Goal: Use online tool/utility: Utilize a website feature to perform a specific function

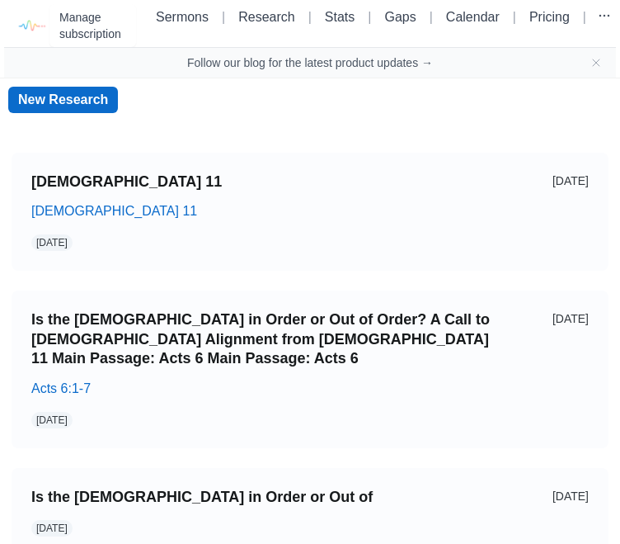
click at [27, 32] on img at bounding box center [30, 25] width 37 height 37
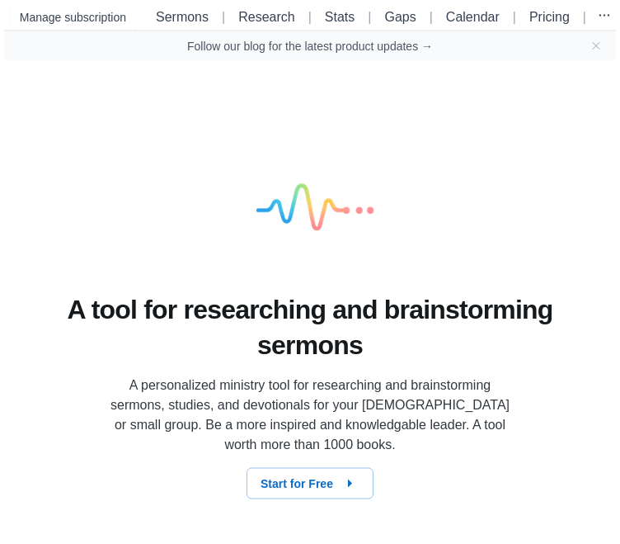
click at [553, 262] on div "A tool for researching and brainstorming [DEMOGRAPHIC_DATA] A personalized mini…" at bounding box center [310, 313] width 620 height 504
click at [165, 23] on link "Sermons" at bounding box center [182, 17] width 53 height 14
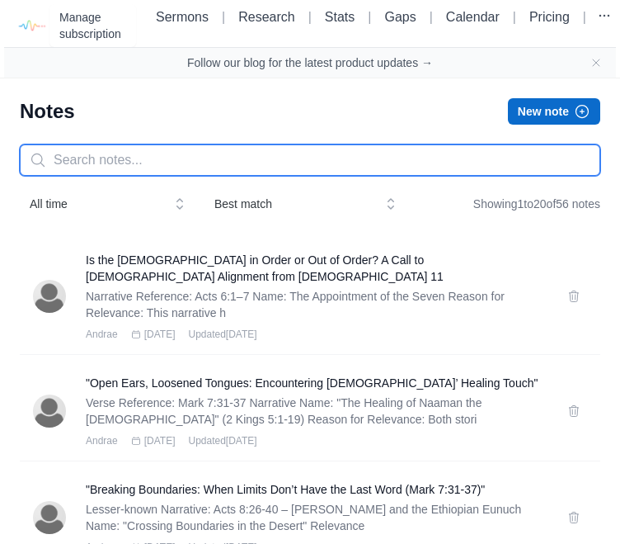
click at [241, 159] on input "text" at bounding box center [310, 159] width 581 height 31
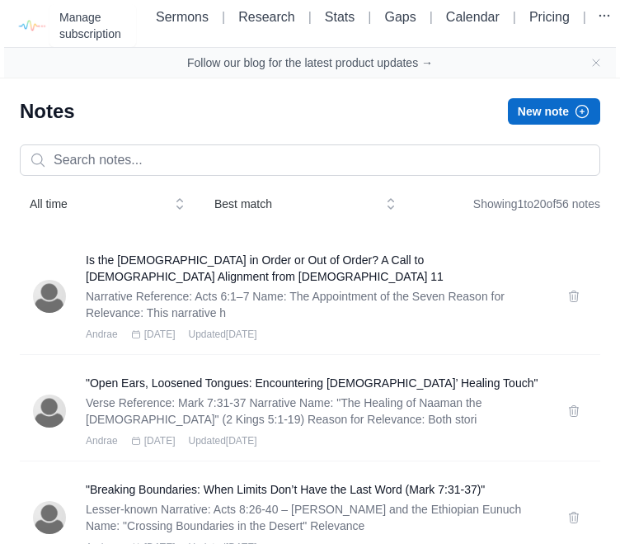
click at [554, 113] on button "New note" at bounding box center [554, 111] width 92 height 26
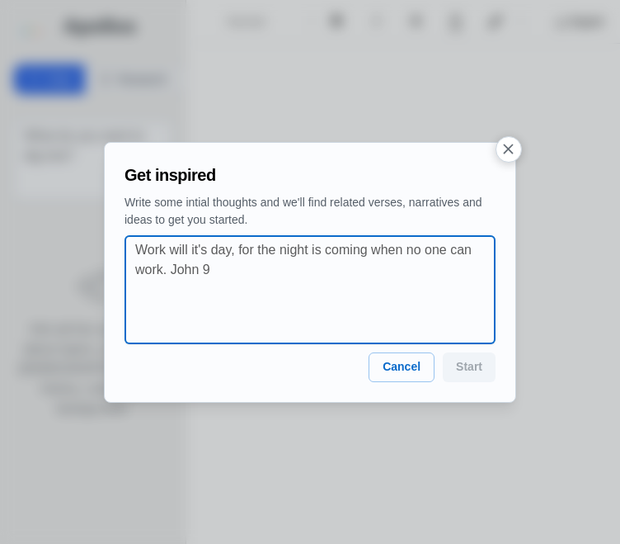
click at [310, 266] on textarea at bounding box center [315, 289] width 360 height 99
click at [257, 256] on textarea at bounding box center [315, 289] width 360 height 99
paste textarea "Defending Against Discouragement - Nehemiah 4"
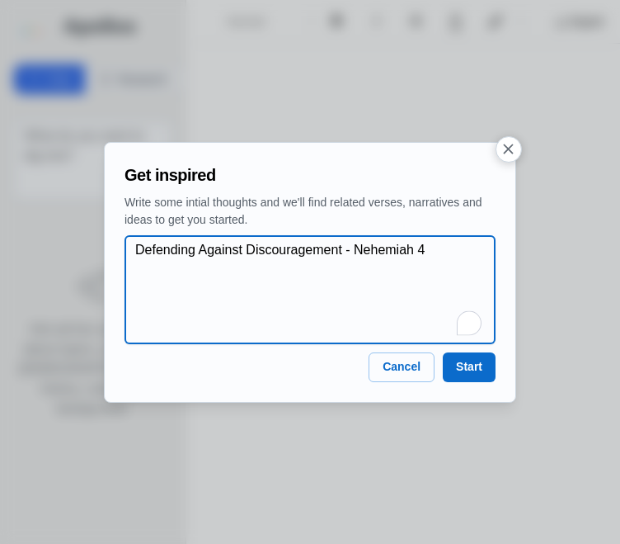
type textarea "Defending Against Discouragement - Nehemiah 4"
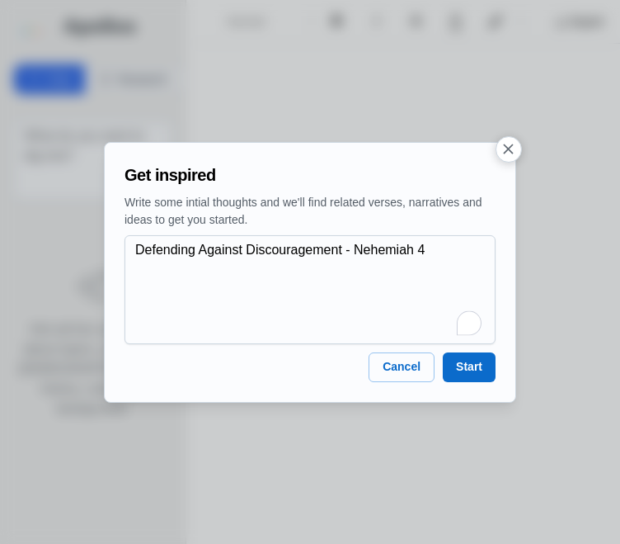
click at [477, 372] on button "Start" at bounding box center [469, 367] width 53 height 30
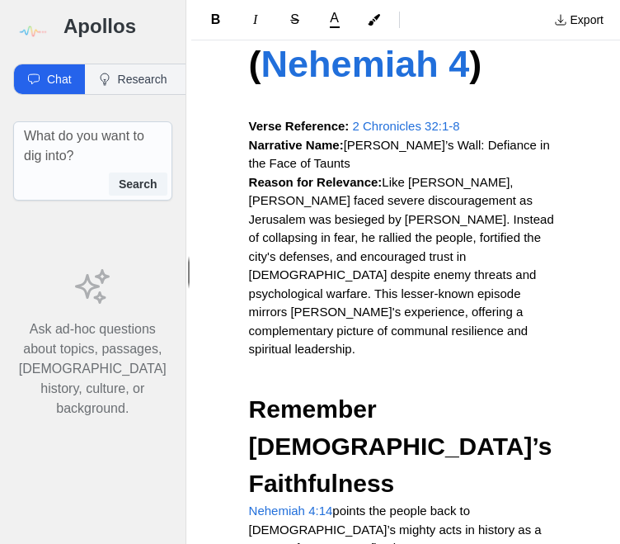
scroll to position [266, 0]
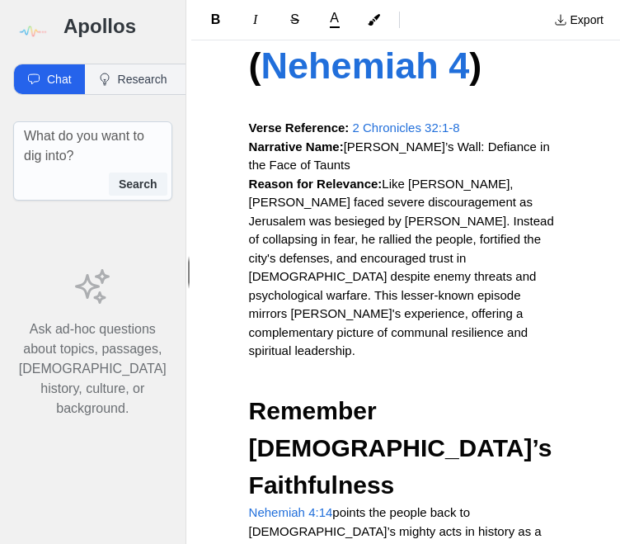
click at [16, 32] on img at bounding box center [31, 31] width 37 height 37
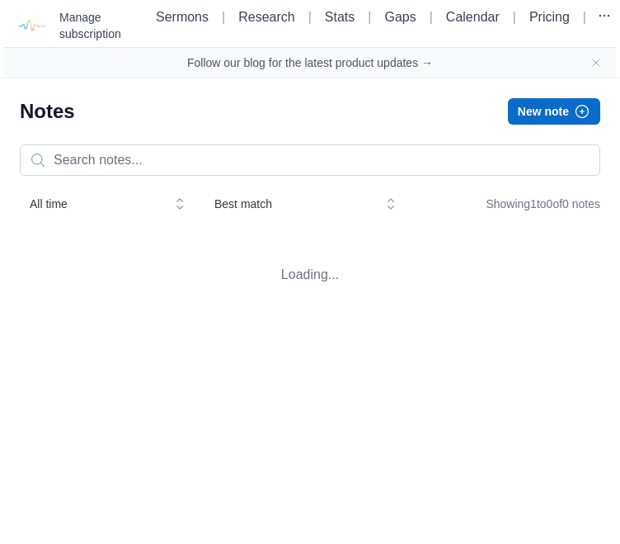
click at [252, 16] on link "Research" at bounding box center [266, 17] width 56 height 14
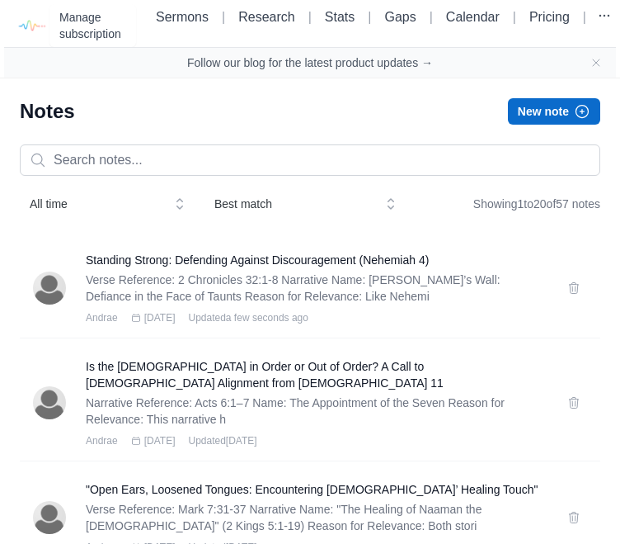
click at [262, 20] on link "Research" at bounding box center [266, 17] width 56 height 14
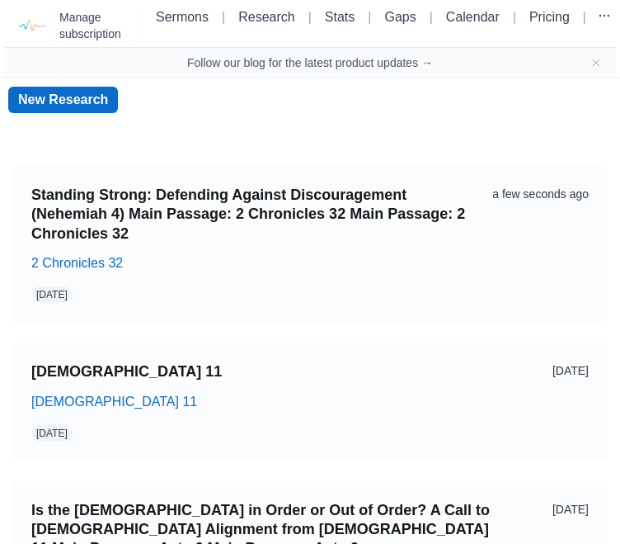
click at [84, 106] on link "New Research" at bounding box center [63, 100] width 110 height 26
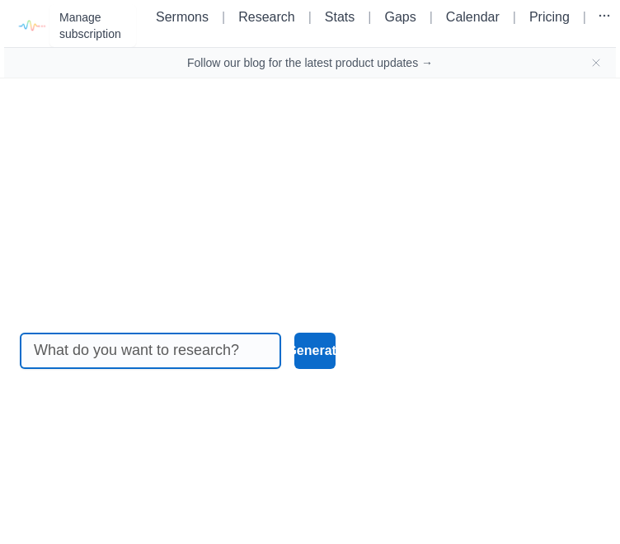
click at [223, 368] on input at bounding box center [150, 350] width 233 height 35
click at [166, 368] on input at bounding box center [150, 350] width 233 height 35
paste input "Defending Against Discouragement - Nehemiah 4"
type input "Defending Against Discouragement - Nehemiah 4"
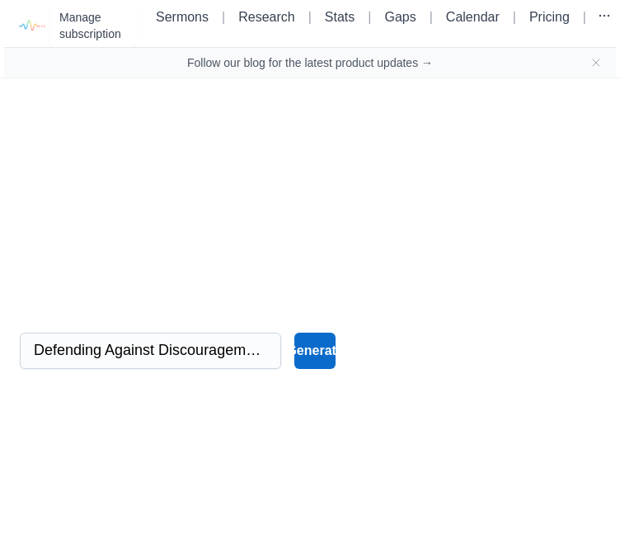
click at [318, 369] on button "Generate" at bounding box center [316, 350] width 42 height 36
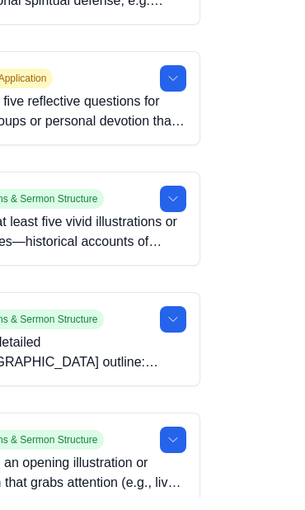
scroll to position [1766, 0]
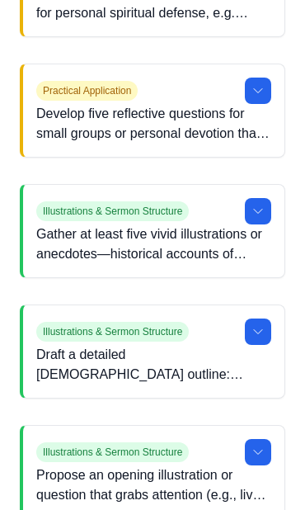
click at [253, 450] on icon at bounding box center [258, 452] width 13 height 13
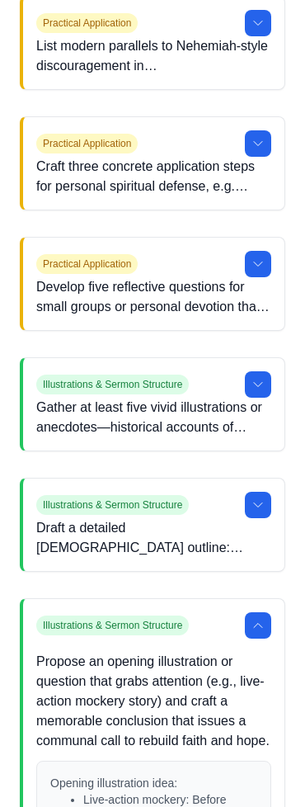
scroll to position [1594, 0]
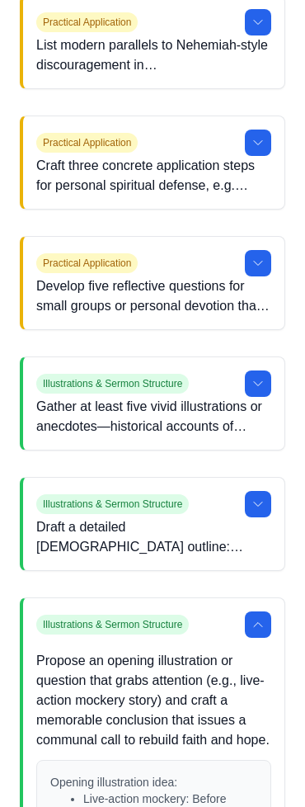
click at [259, 507] on icon at bounding box center [258, 504] width 13 height 13
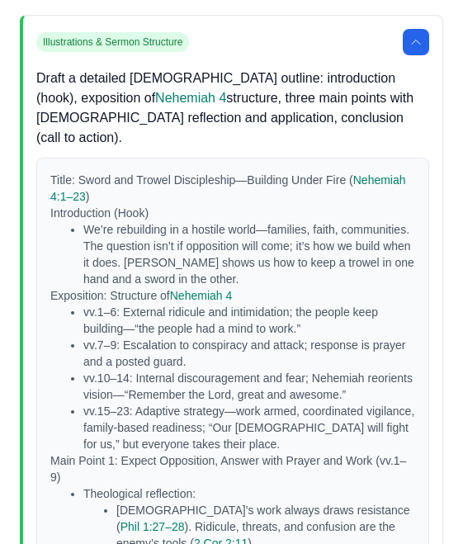
scroll to position [1989, 0]
